Goal: Task Accomplishment & Management: Use online tool/utility

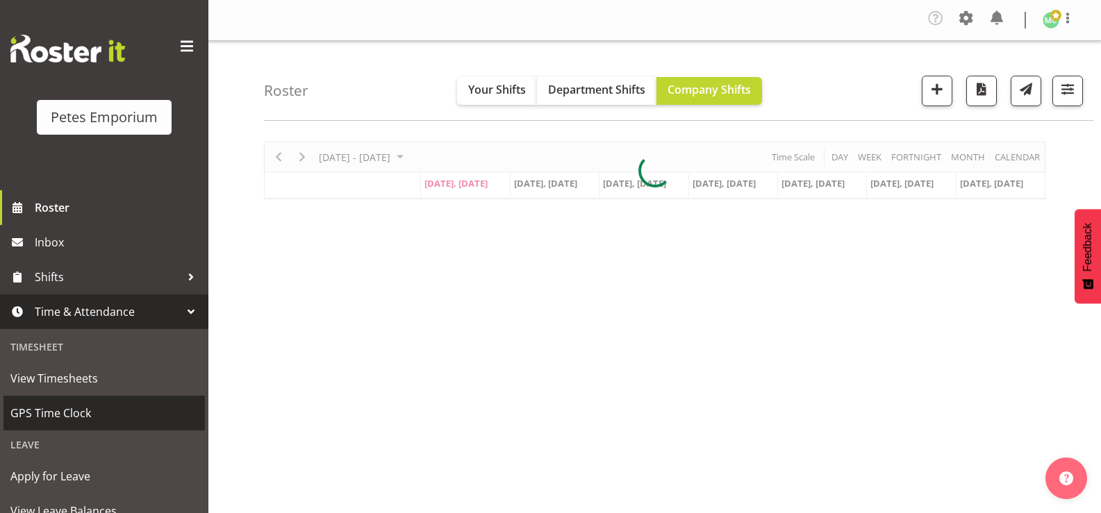
click at [113, 408] on span "GPS Time Clock" at bounding box center [104, 413] width 188 height 21
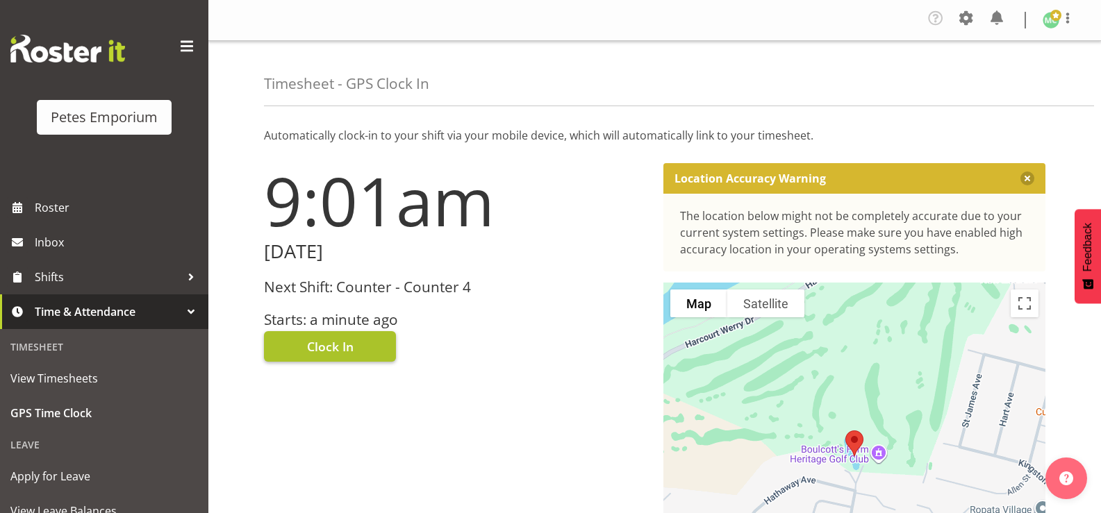
click at [382, 349] on button "Clock In" at bounding box center [330, 346] width 132 height 31
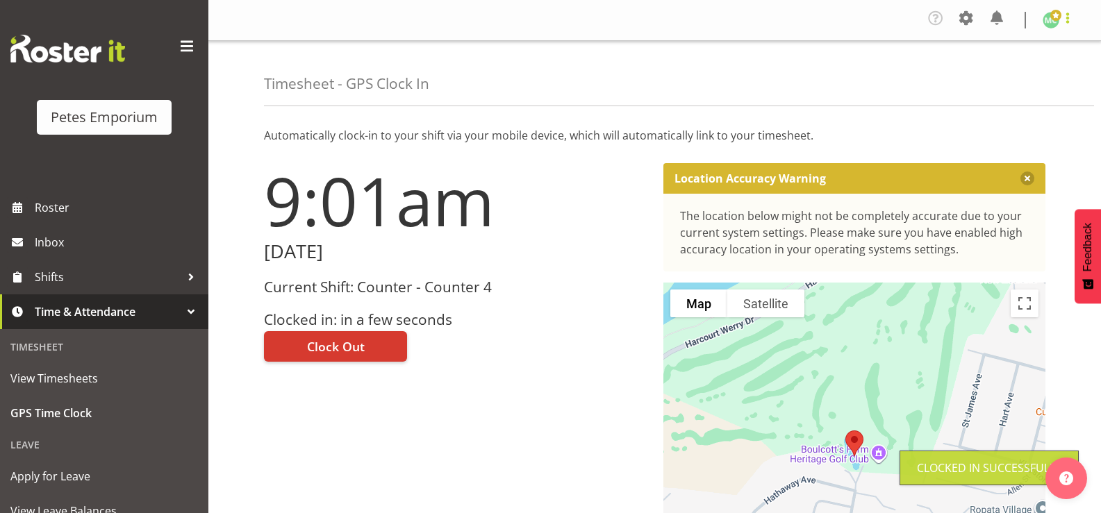
click at [1065, 24] on span at bounding box center [1067, 18] width 17 height 17
click at [1031, 72] on link "Log Out" at bounding box center [1009, 76] width 133 height 25
